Goal: Information Seeking & Learning: Learn about a topic

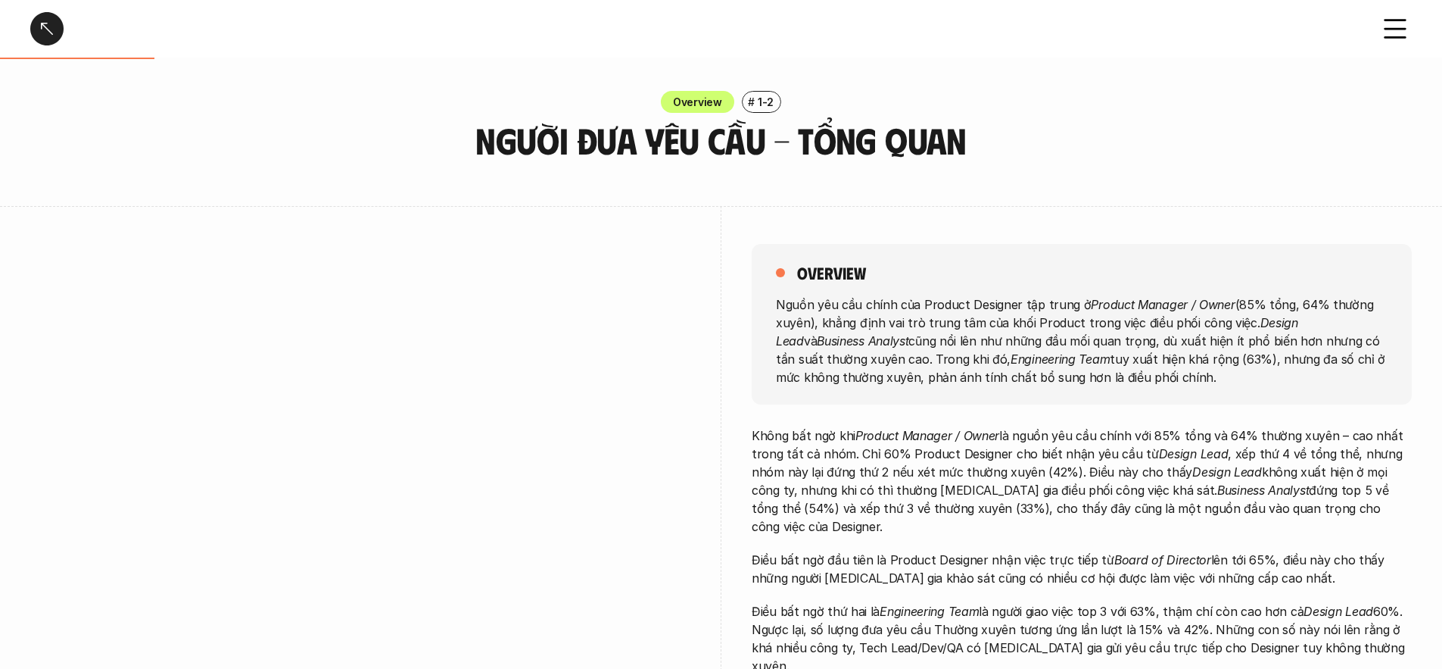
click at [49, 30] on div at bounding box center [46, 28] width 33 height 33
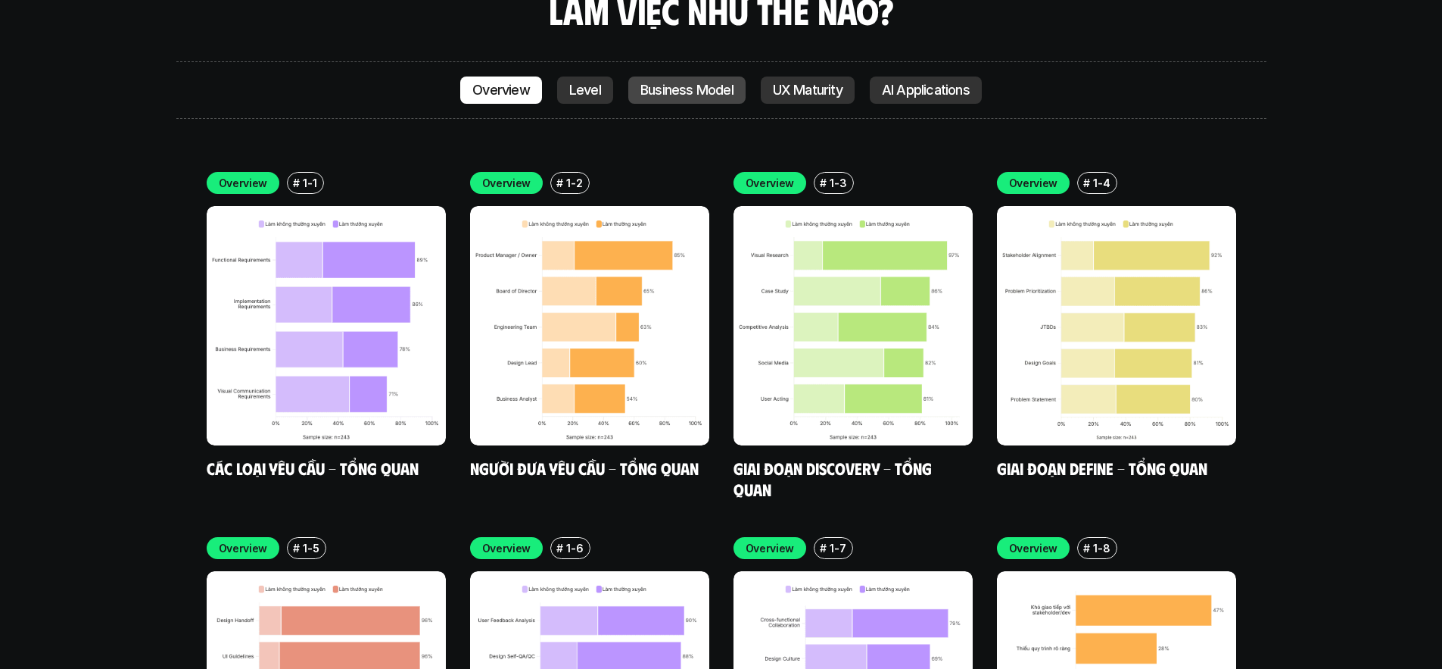
click at [812, 83] on p "UX Maturity" at bounding box center [808, 90] width 70 height 15
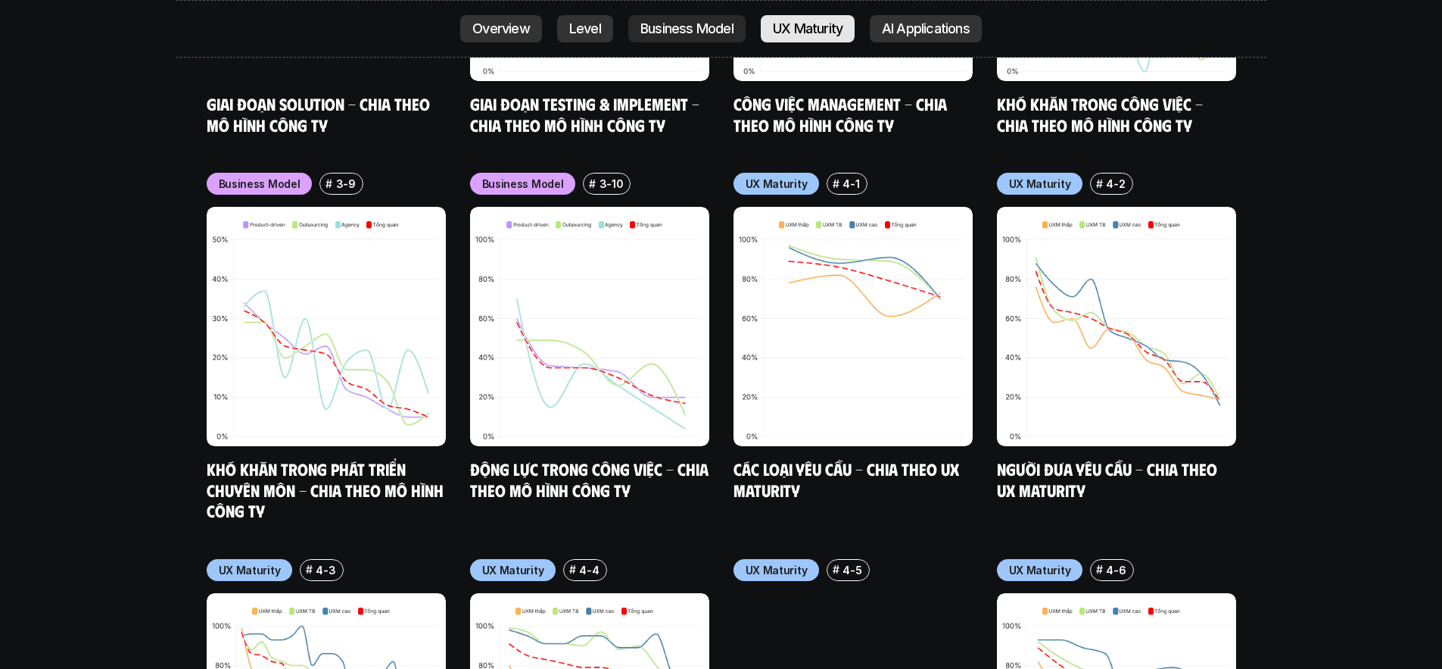
scroll to position [6978, 0]
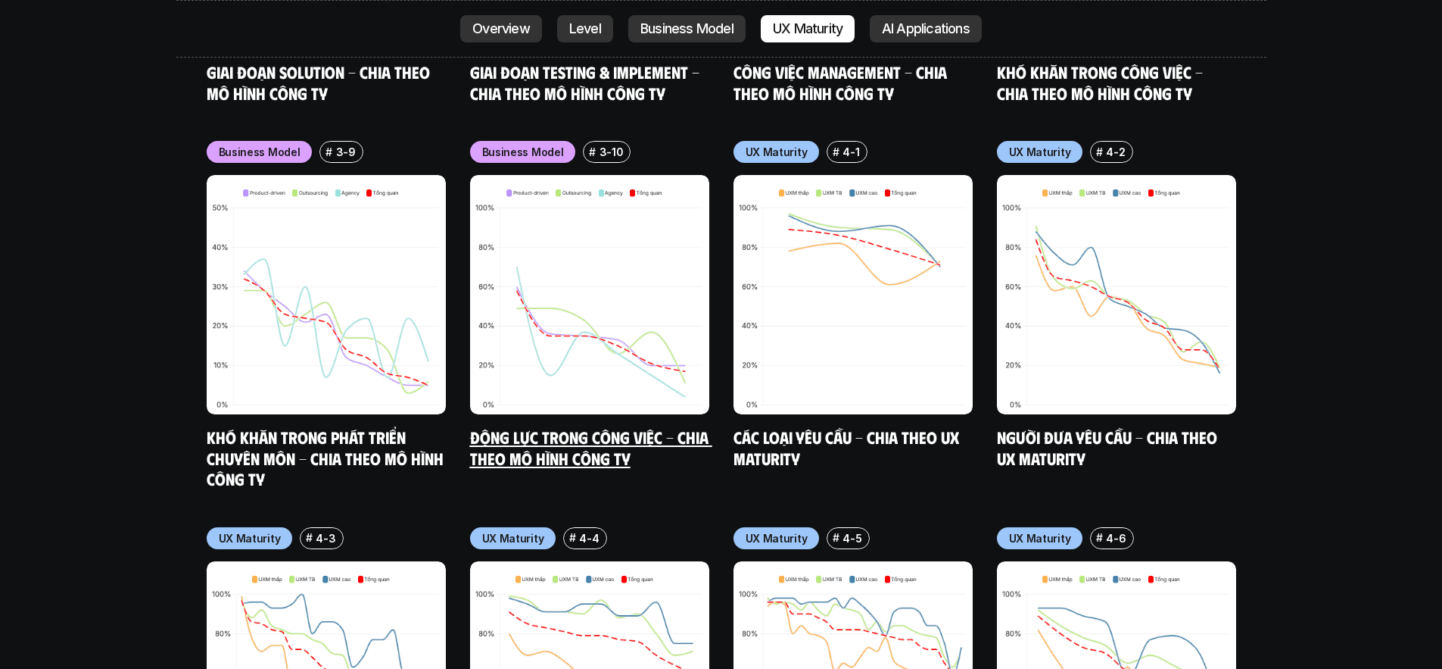
click at [628, 231] on img at bounding box center [589, 294] width 239 height 239
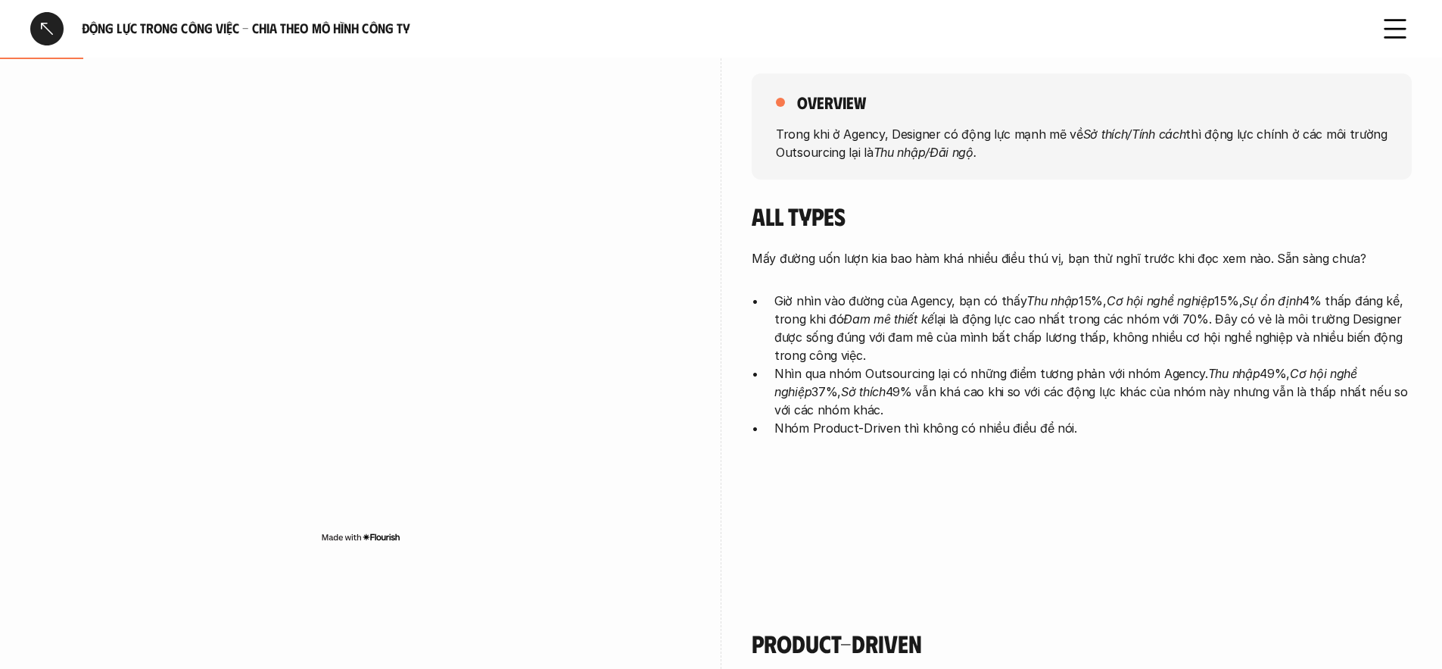
scroll to position [209, 0]
click at [330, 67] on div at bounding box center [360, 314] width 660 height 555
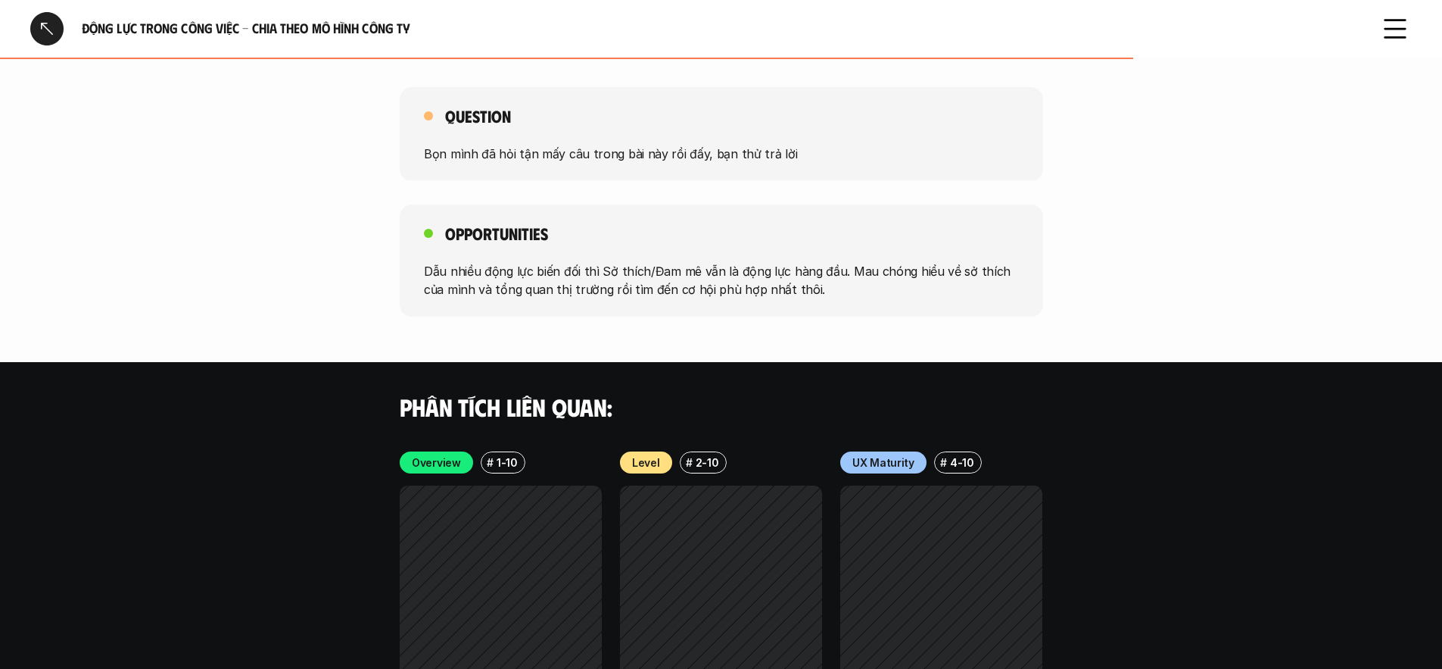
scroll to position [2465, 0]
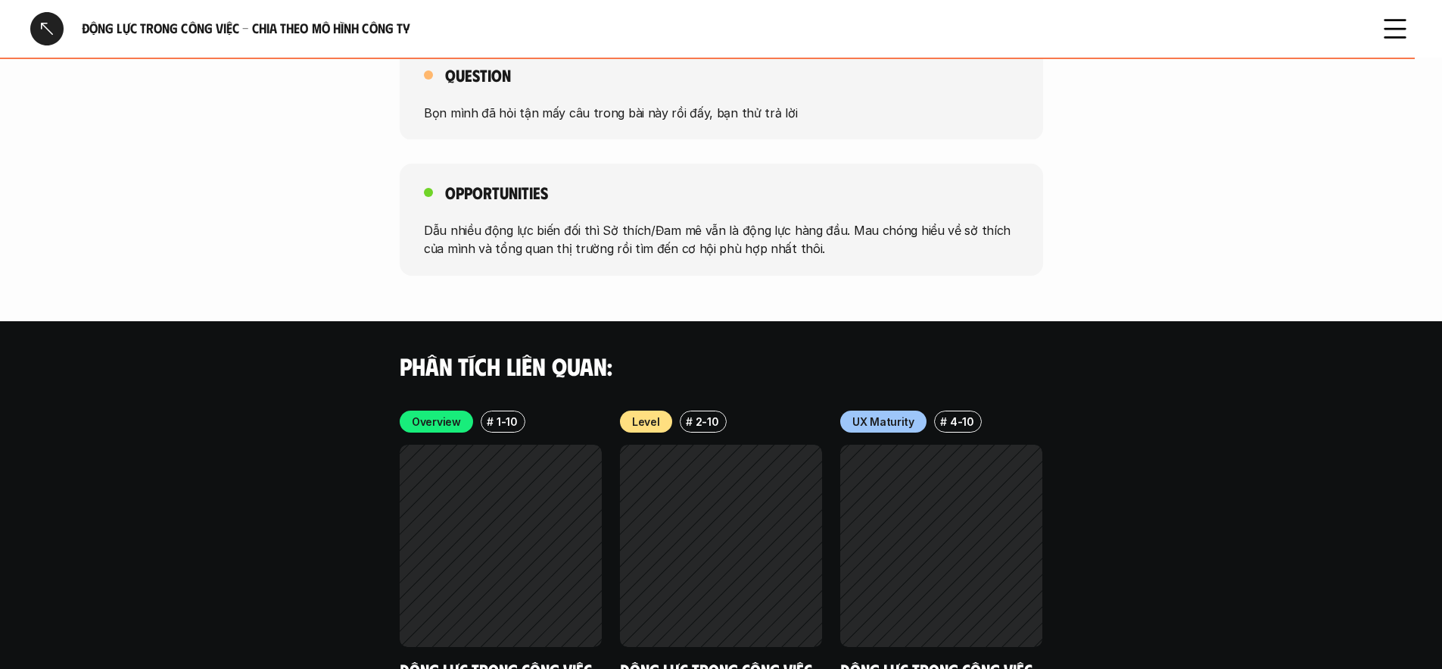
click at [691, 118] on p "Bọn mình đã hỏi tận mấy câu trong bài này rồi đấy, bạn thử trả lời" at bounding box center [721, 112] width 595 height 18
click at [694, 114] on p "Bọn mình đã hỏi tận mấy câu trong bài này rồi đấy, bạn thử trả lời" at bounding box center [721, 112] width 595 height 18
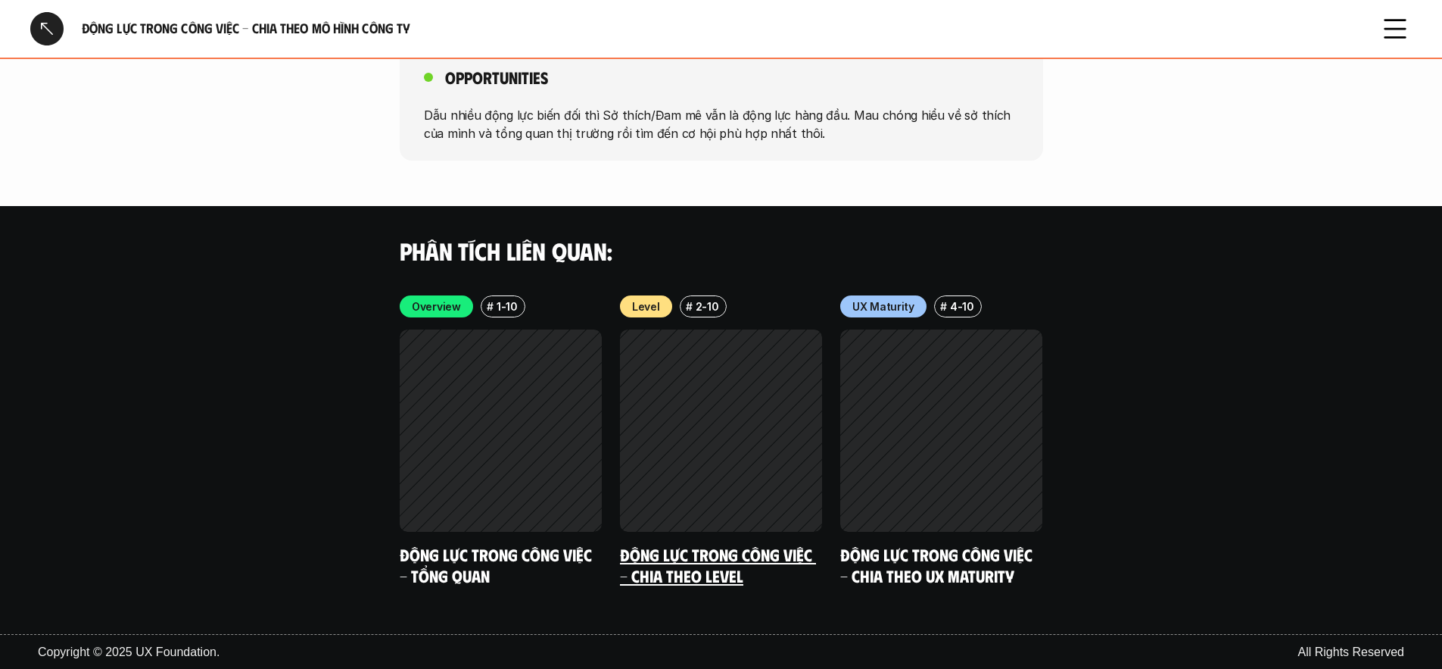
scroll to position [2582, 0]
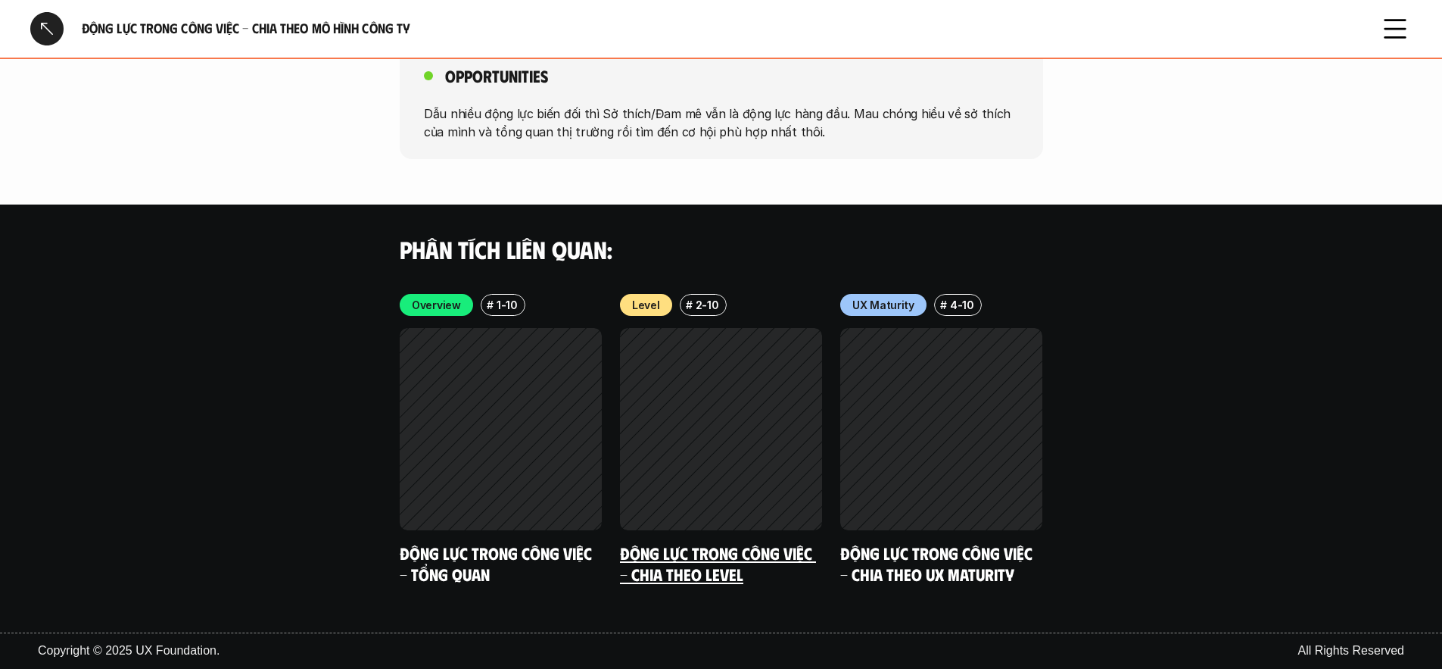
click at [707, 365] on div at bounding box center [721, 429] width 202 height 202
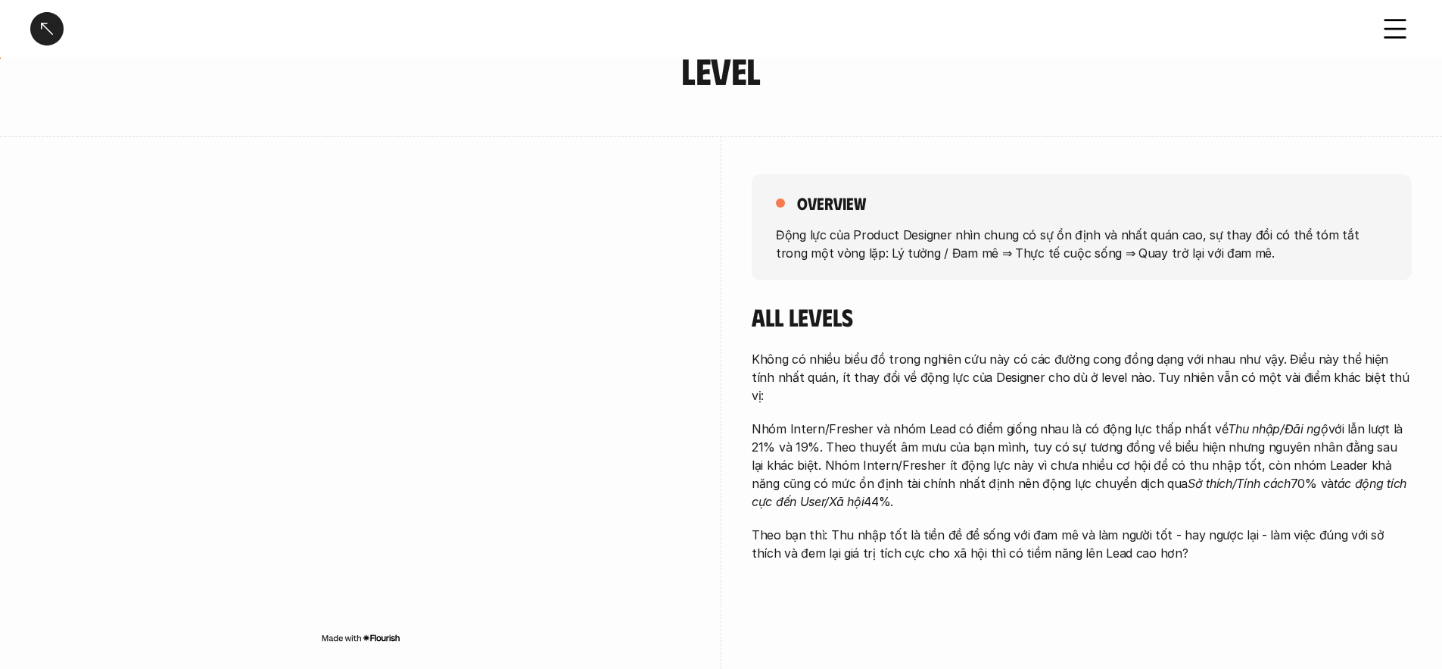
scroll to position [163, 0]
